Goal: Find specific page/section: Find specific page/section

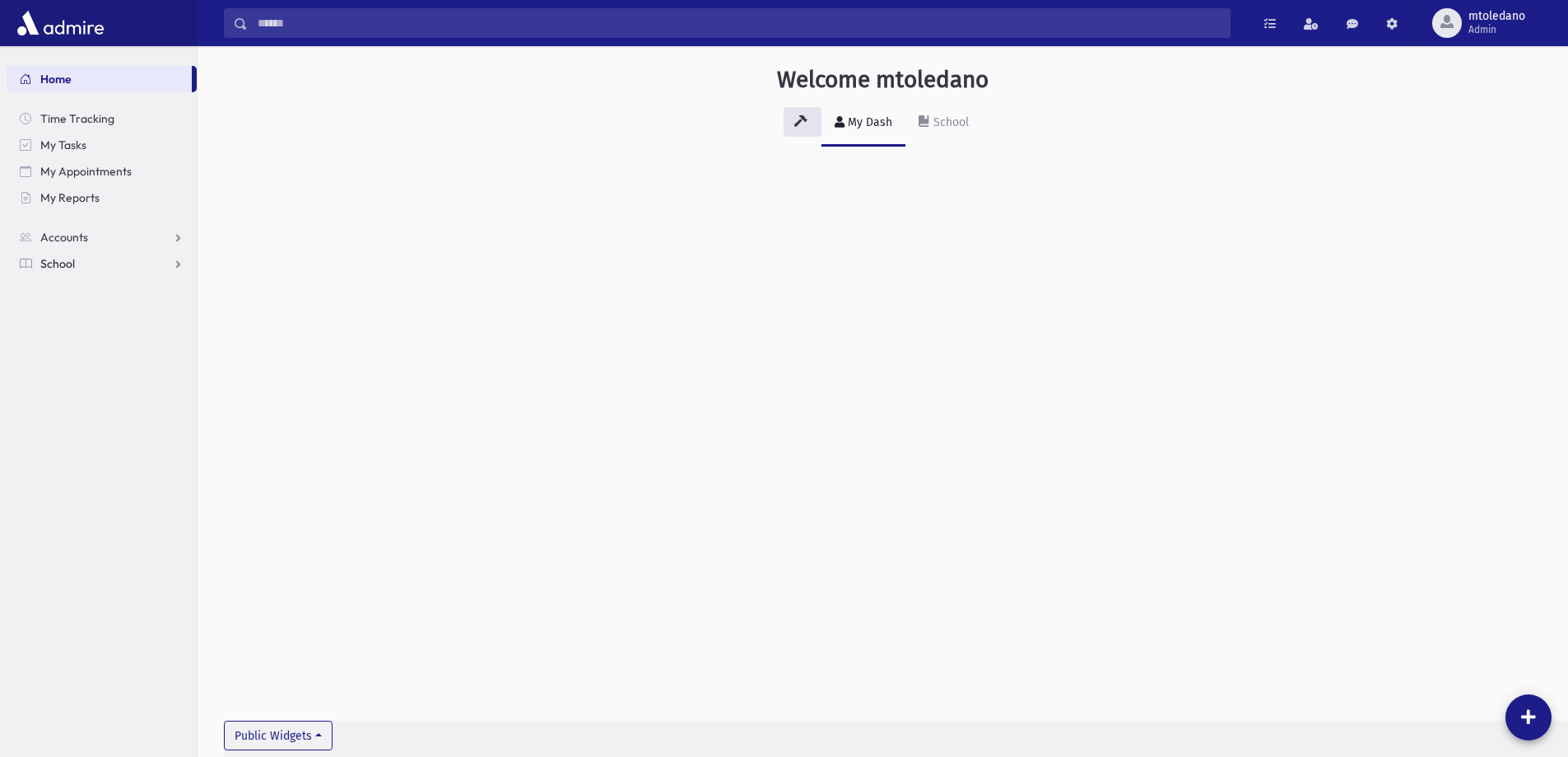
click at [44, 256] on link "School" at bounding box center [101, 264] width 190 height 27
click at [67, 282] on span "Students" at bounding box center [72, 289] width 45 height 15
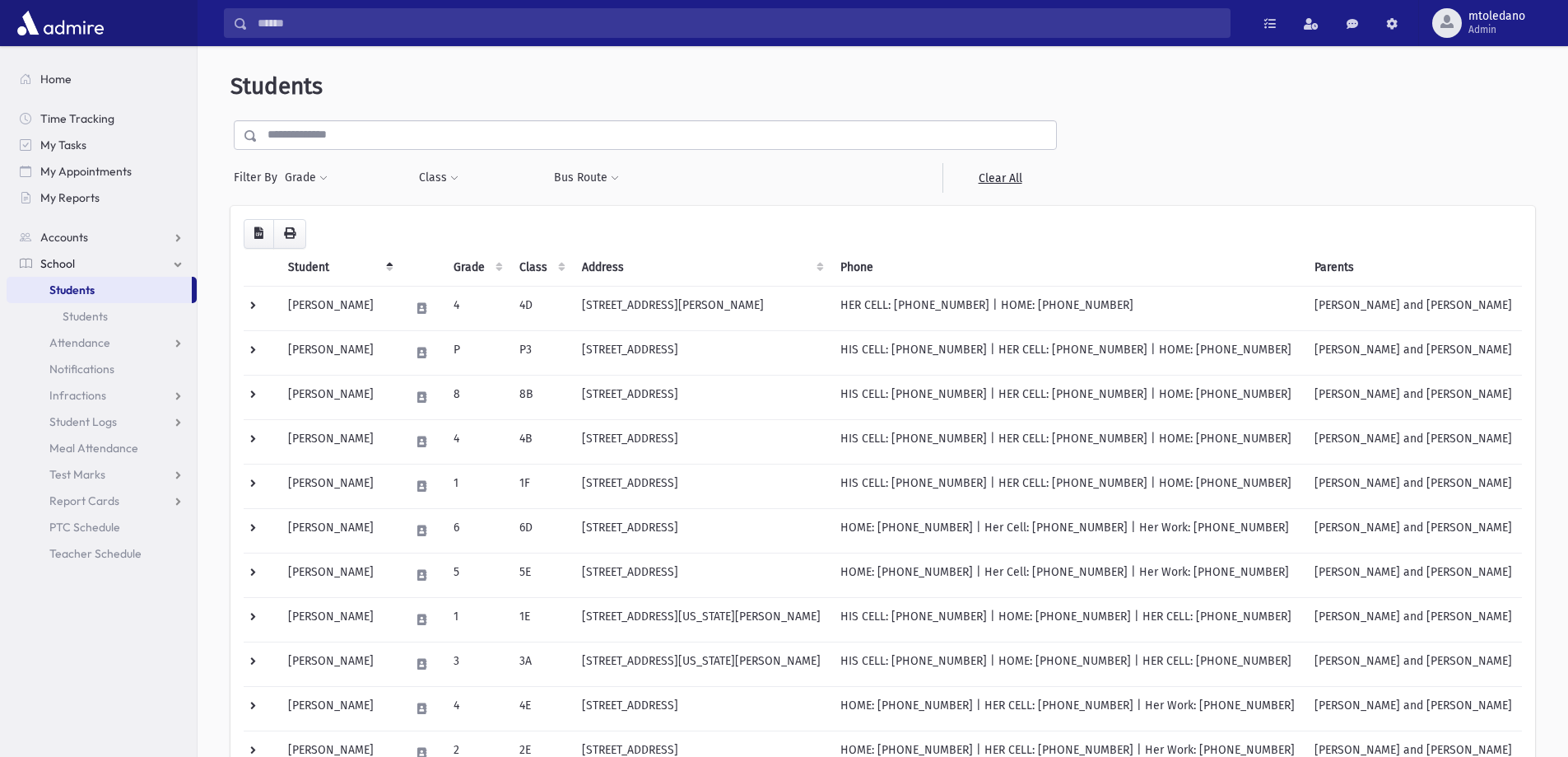
click at [271, 137] on input "text" at bounding box center [656, 134] width 798 height 29
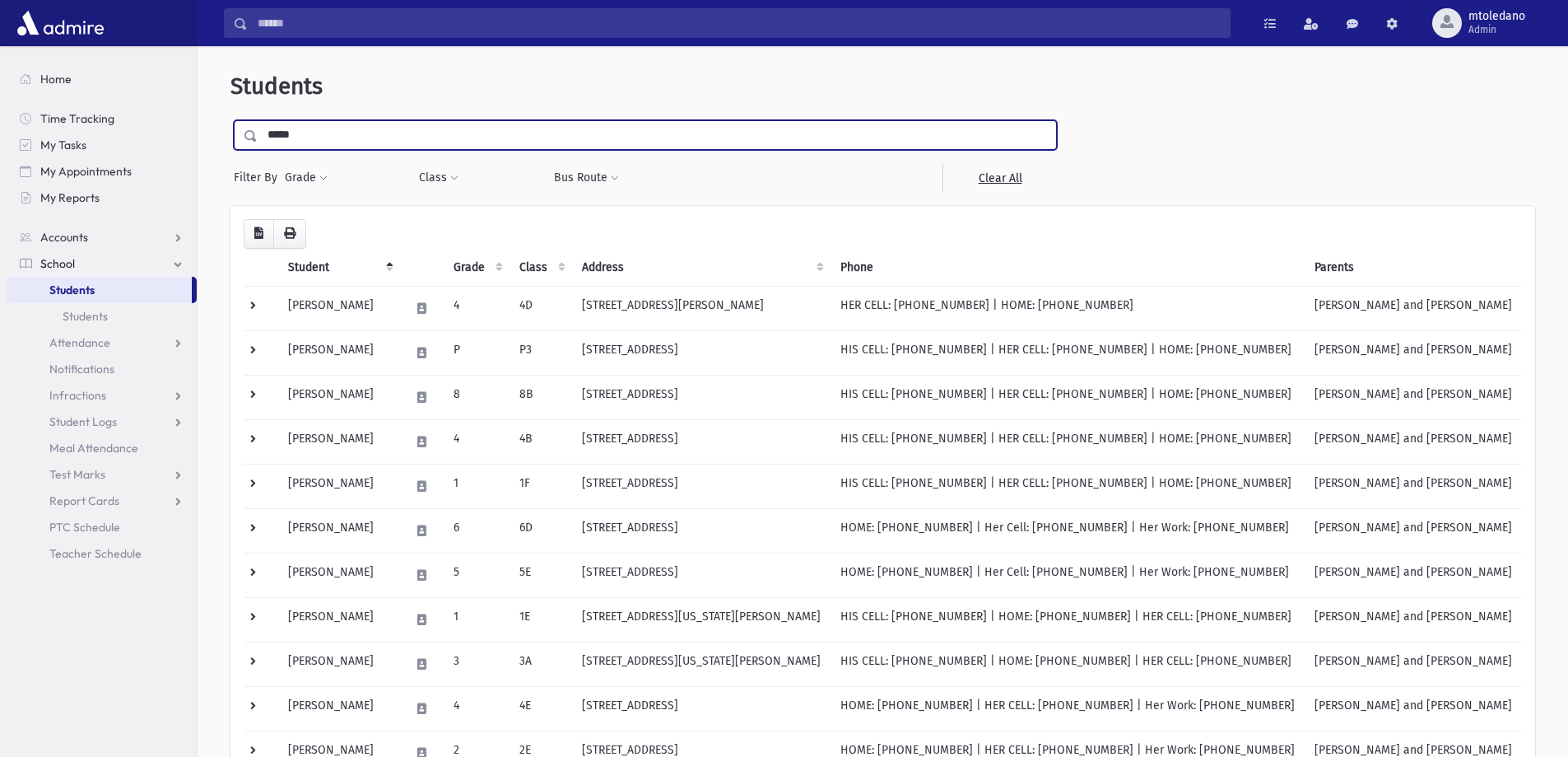
type input "*****"
click at [231, 120] on input "submit" at bounding box center [254, 130] width 46 height 22
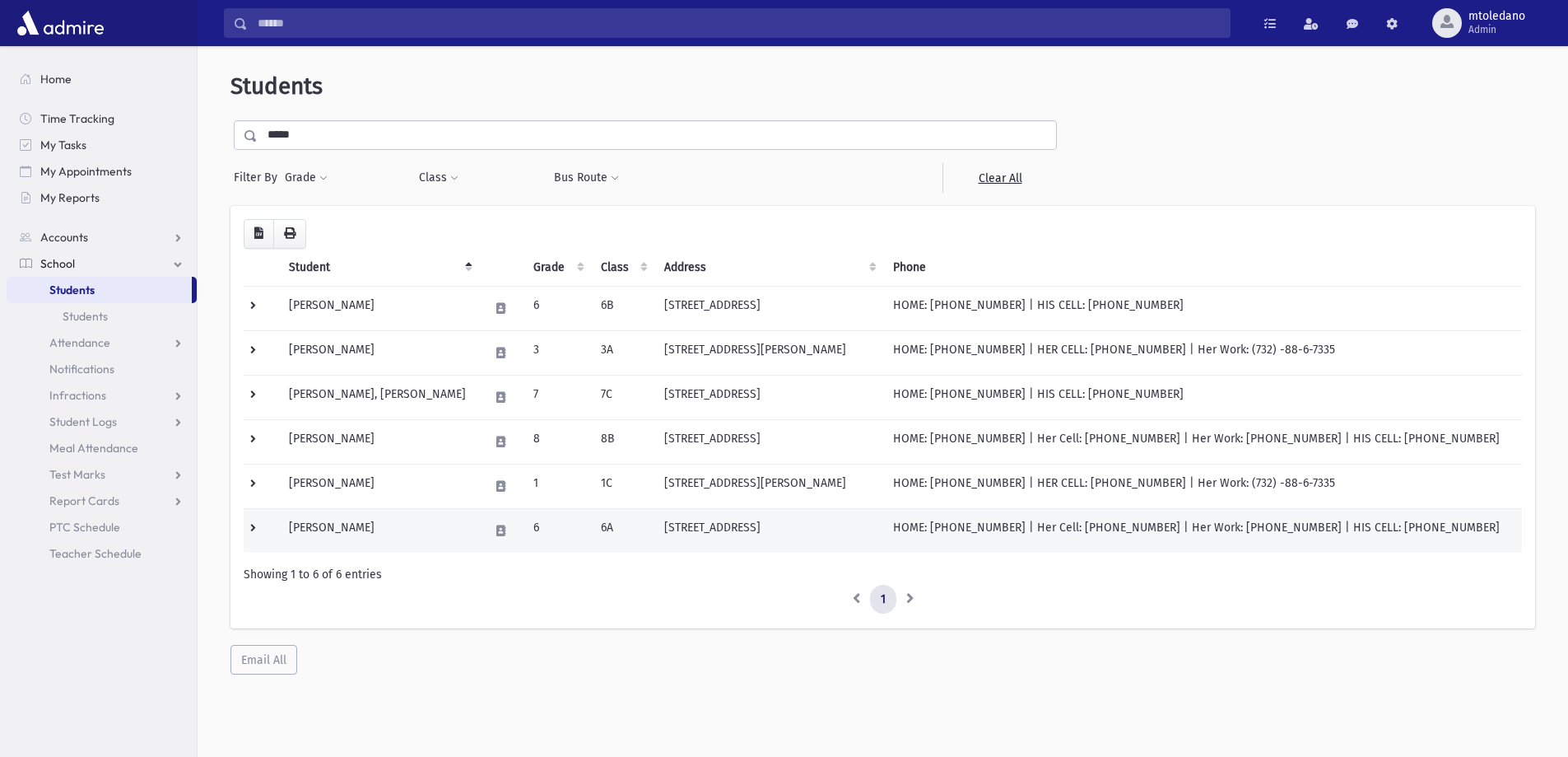
click at [361, 532] on td "[PERSON_NAME]" at bounding box center [380, 531] width 200 height 44
